Goal: Navigation & Orientation: Find specific page/section

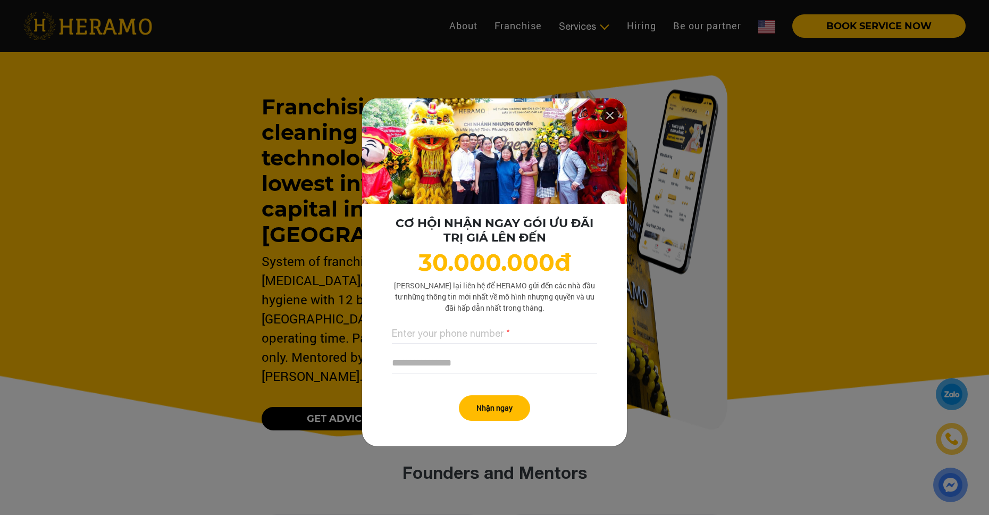
click at [608, 113] on icon at bounding box center [609, 115] width 13 height 19
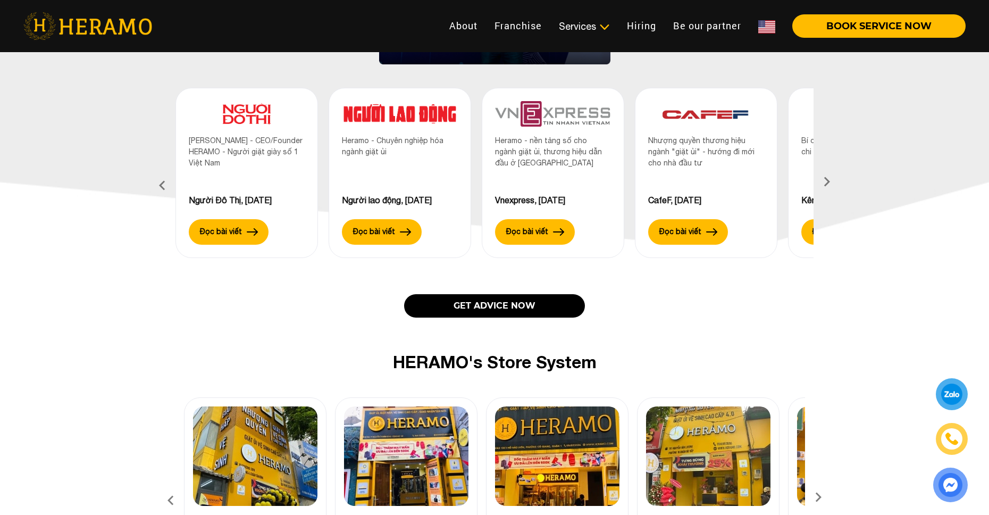
scroll to position [1350, 0]
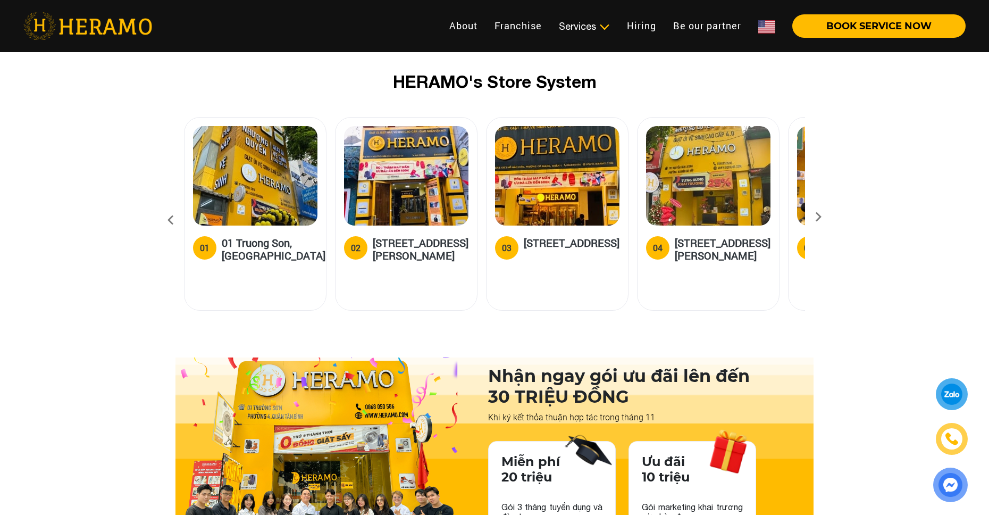
click at [815, 217] on icon at bounding box center [818, 220] width 19 height 7
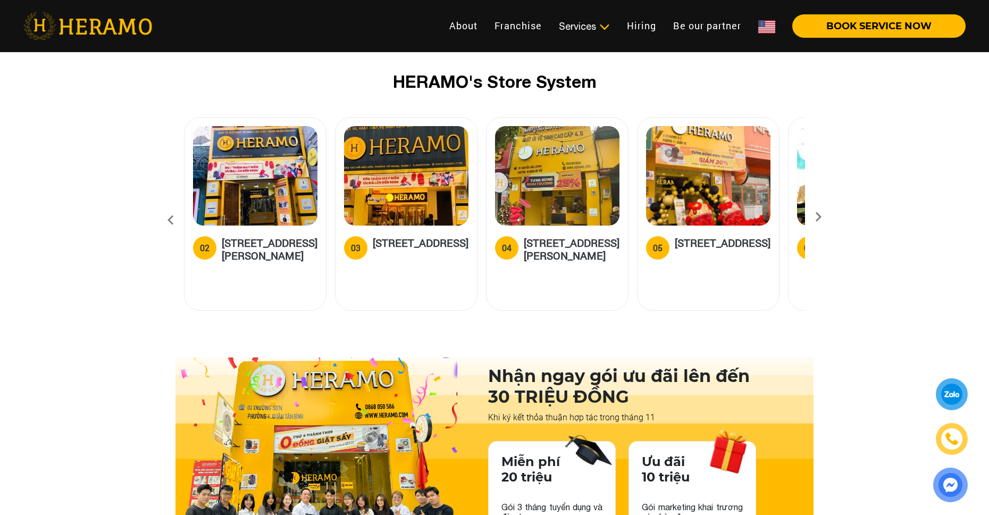
click at [815, 217] on icon at bounding box center [818, 220] width 19 height 7
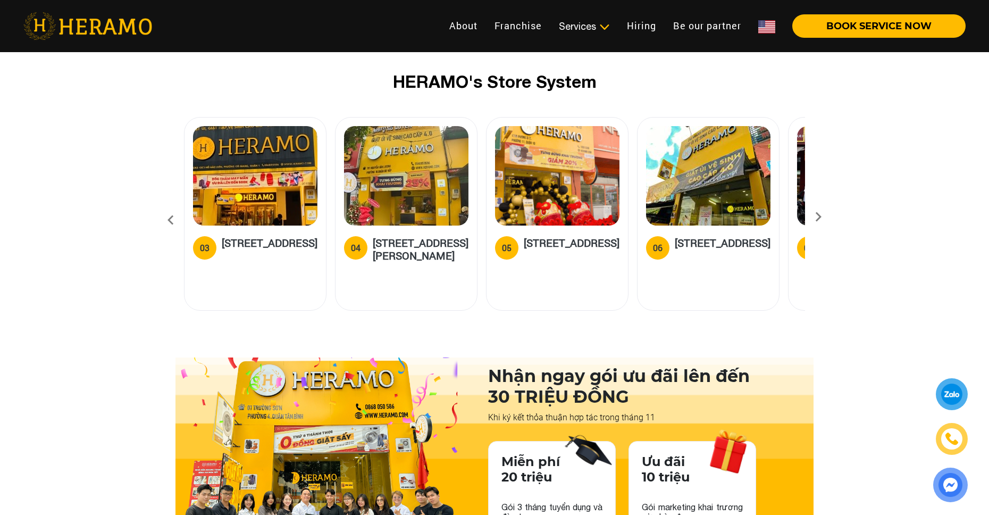
click at [815, 217] on icon at bounding box center [818, 220] width 19 height 7
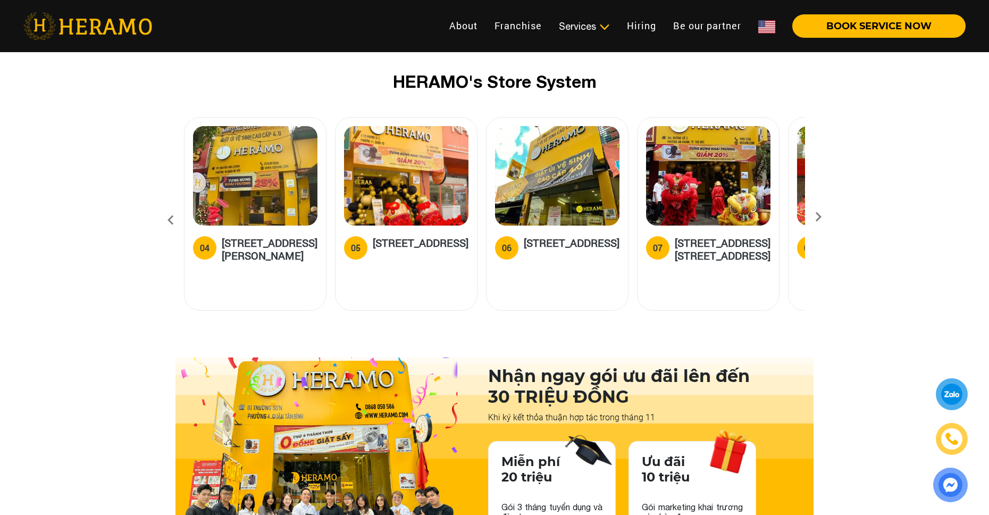
click at [815, 217] on icon at bounding box center [818, 220] width 19 height 7
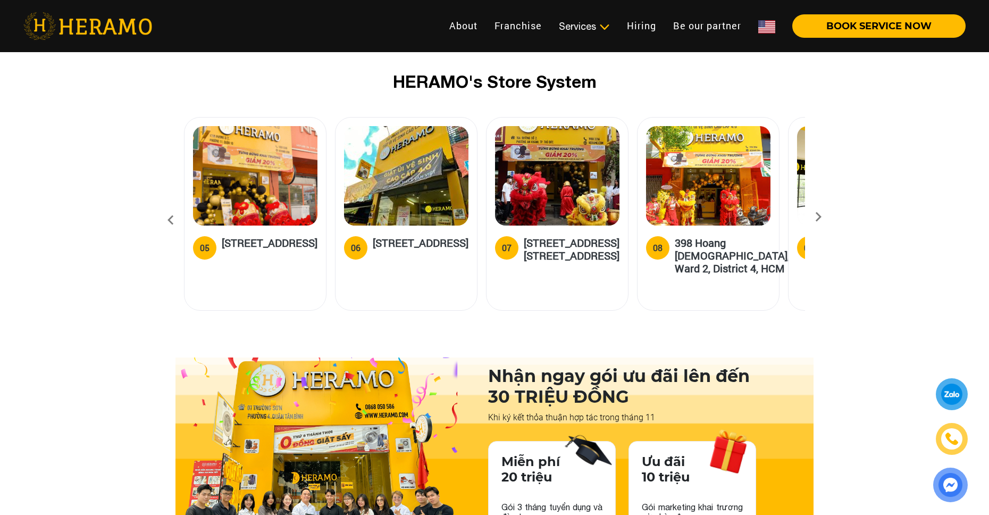
click at [815, 217] on icon at bounding box center [818, 220] width 19 height 7
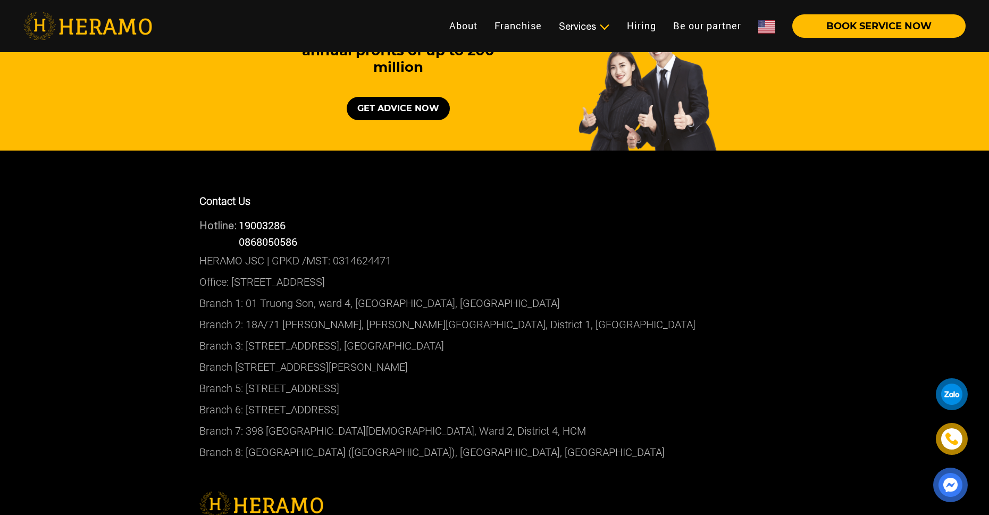
scroll to position [6141, 0]
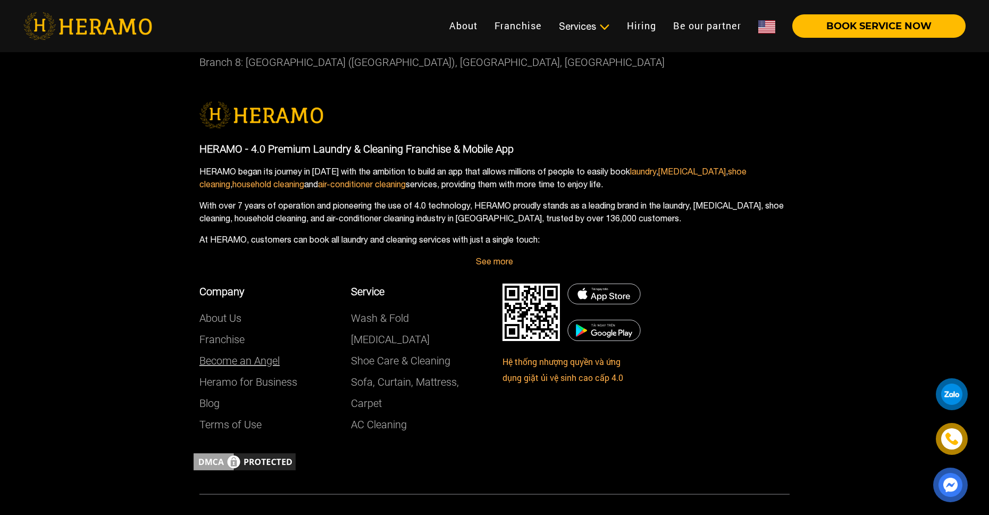
click at [240, 354] on link "Become an Angel" at bounding box center [239, 360] width 80 height 13
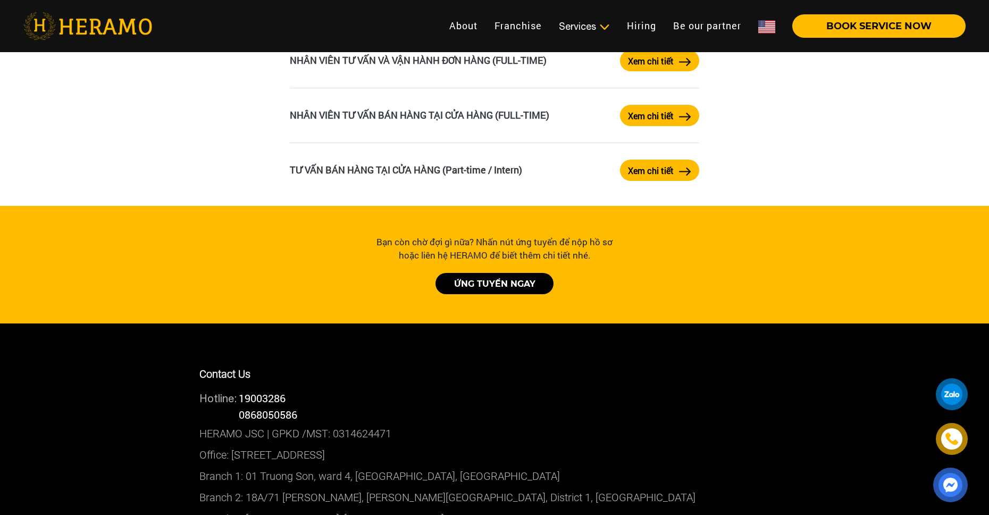
scroll to position [2558, 0]
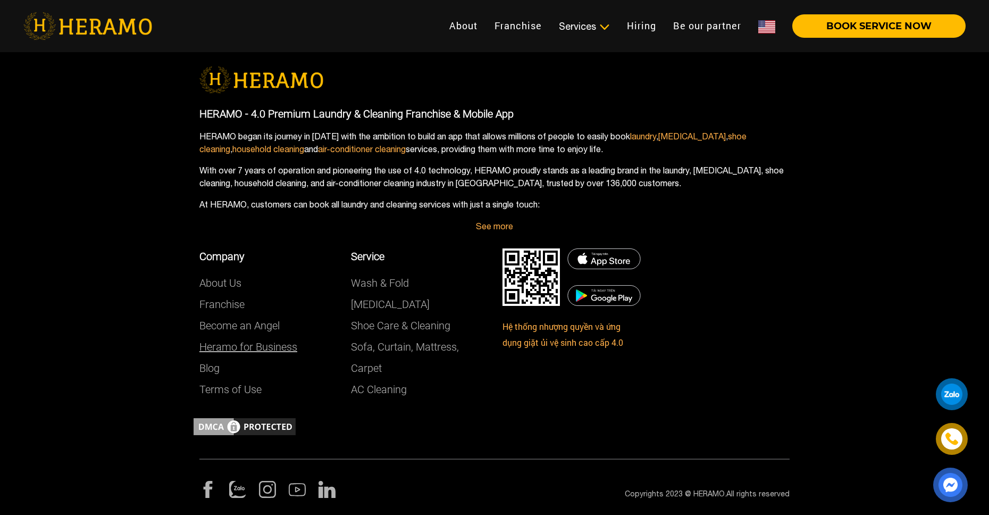
click at [254, 346] on link "Heramo for Business" at bounding box center [248, 346] width 98 height 13
click at [239, 347] on link "Heramo for Business" at bounding box center [248, 346] width 98 height 13
